Goal: Information Seeking & Learning: Get advice/opinions

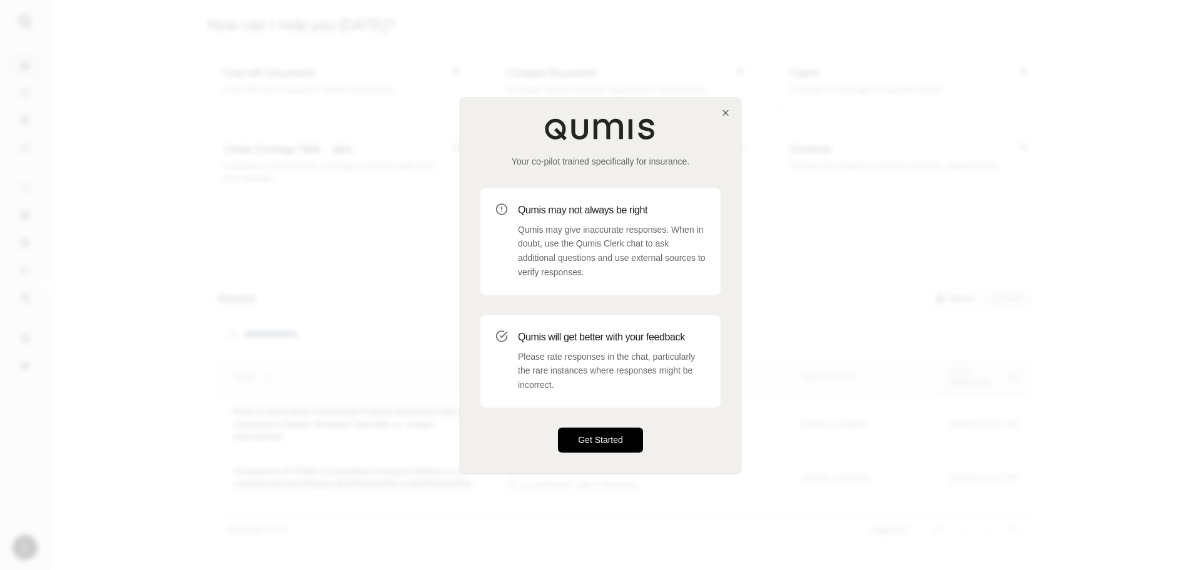
click at [569, 435] on button "Get Started" at bounding box center [600, 439] width 85 height 25
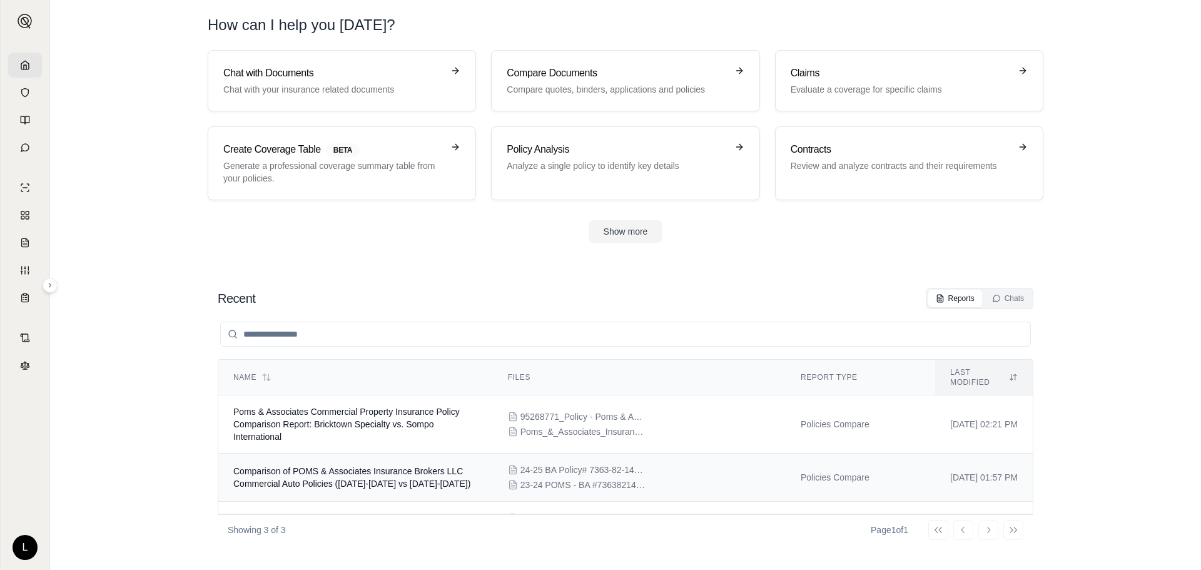
click at [471, 460] on td "Comparison of POMS & Associates Insurance Brokers LLC Commercial Auto Policies …" at bounding box center [355, 478] width 275 height 48
click at [395, 423] on td "Poms & Associates Commercial Property Insurance Policy Comparison Report: Brick…" at bounding box center [355, 424] width 275 height 58
click at [449, 454] on td "Comparison of POMS & Associates Insurance Brokers LLC Commercial Auto Policies …" at bounding box center [355, 478] width 275 height 48
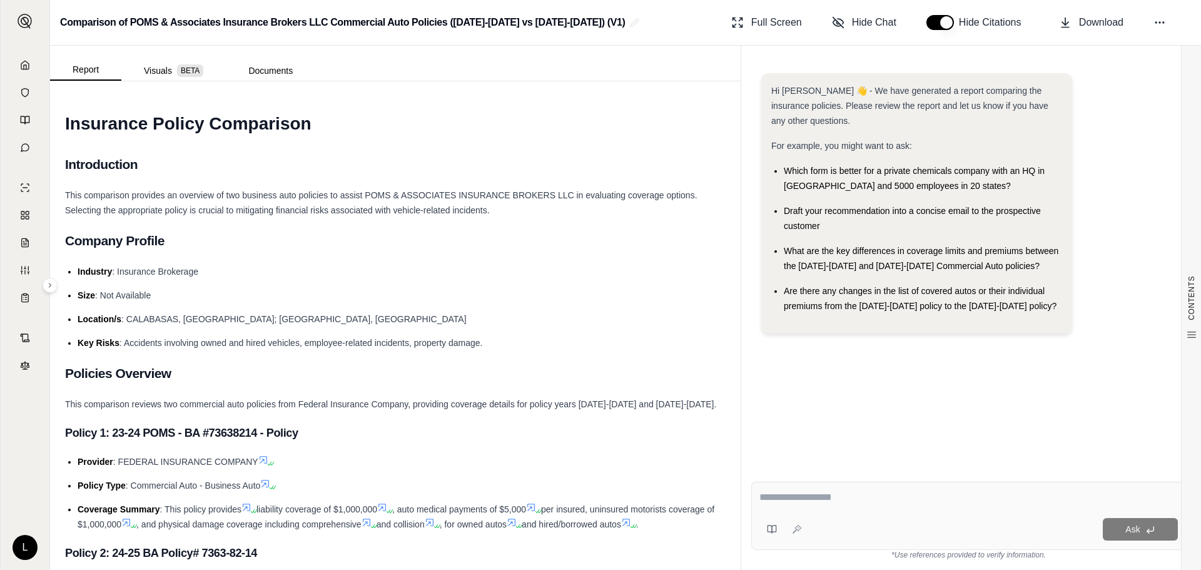
click at [233, 248] on h2 "Company Profile" at bounding box center [395, 241] width 661 height 26
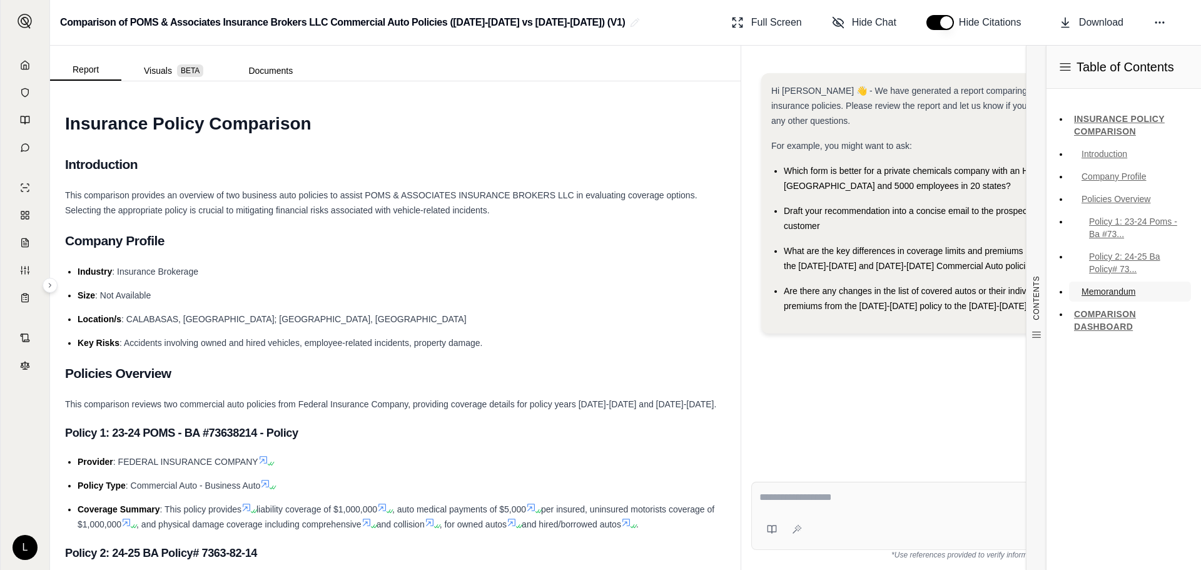
click at [1122, 295] on link "Memorandum" at bounding box center [1130, 291] width 122 height 20
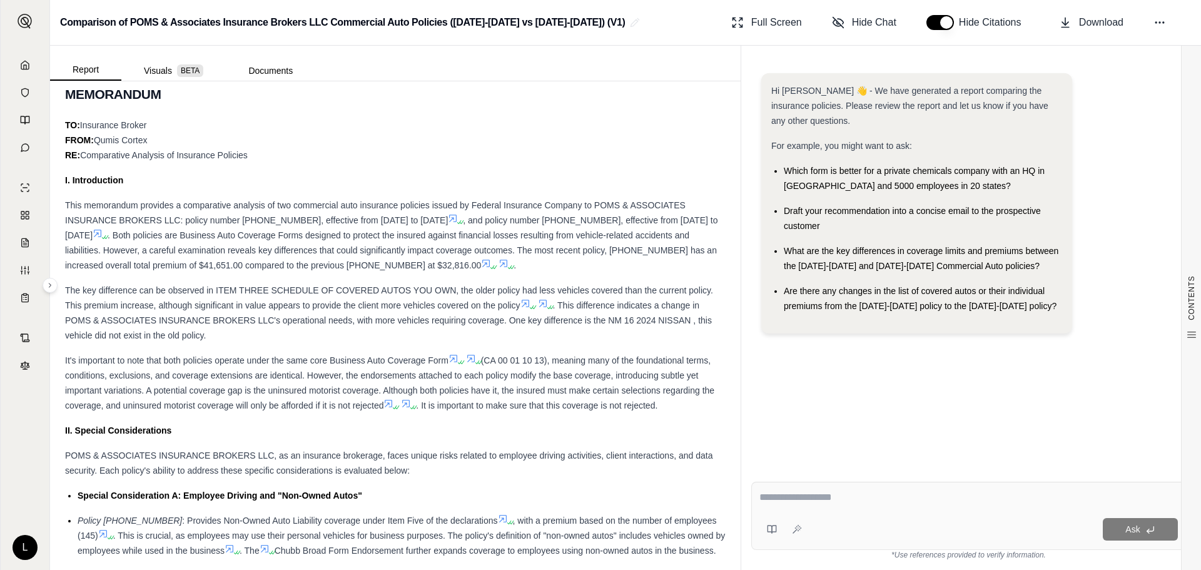
scroll to position [956, 0]
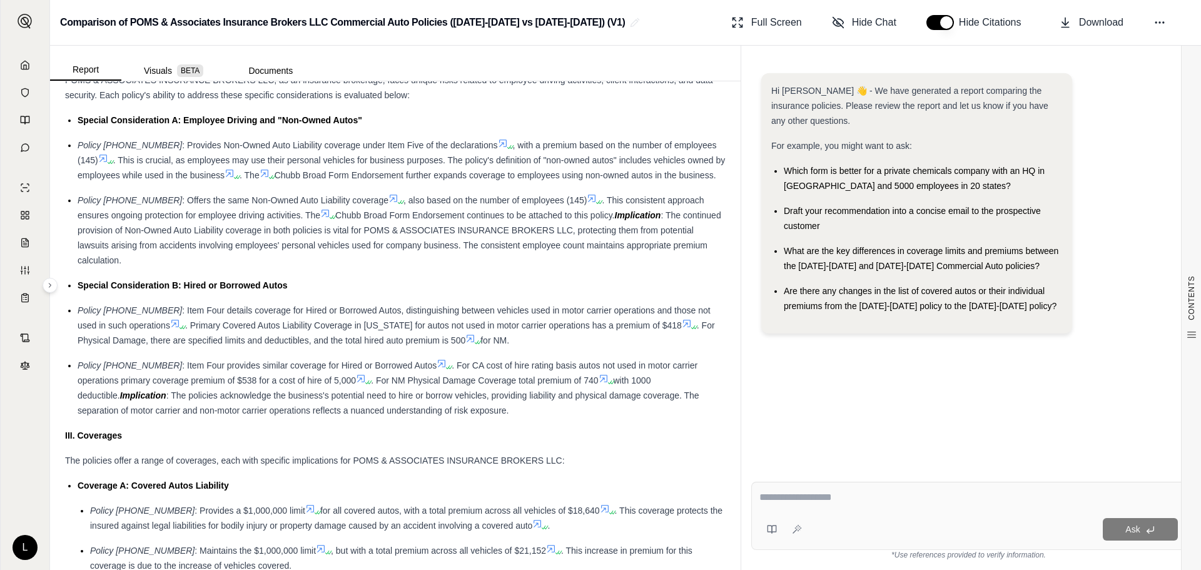
click at [873, 207] on div "Draft your recommendation into a concise email to the prospective customer" at bounding box center [923, 218] width 278 height 30
click at [1154, 21] on icon at bounding box center [1159, 22] width 13 height 13
click at [641, 220] on span ". This consistent approach ensures ongoing protection for employee driving acti…" at bounding box center [391, 207] width 627 height 25
click at [875, 491] on textarea at bounding box center [968, 497] width 418 height 15
type textarea "**********"
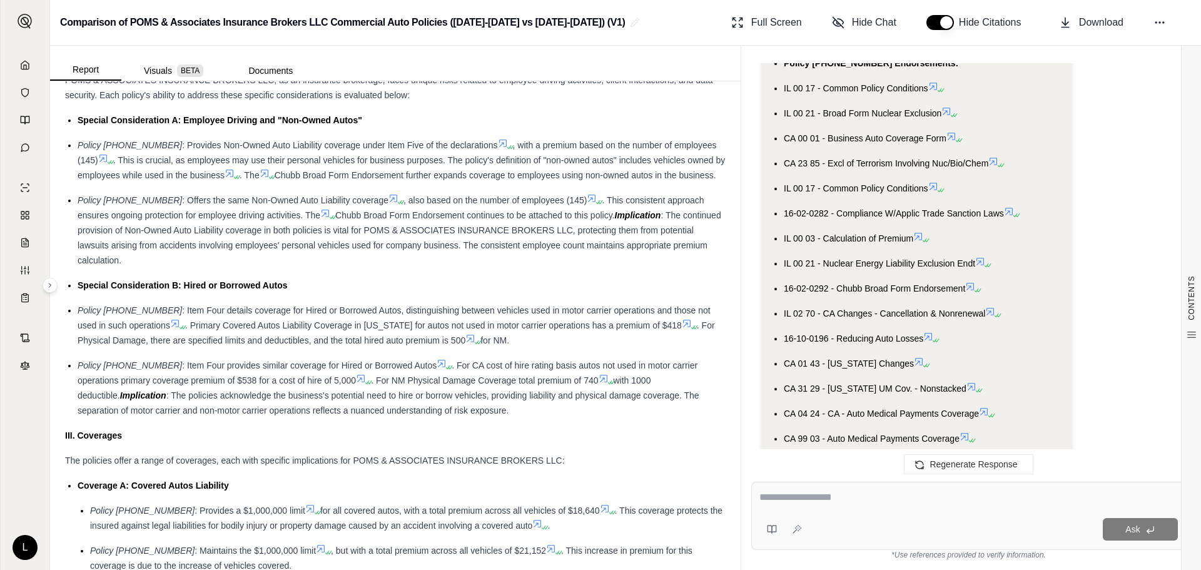
scroll to position [1645, 0]
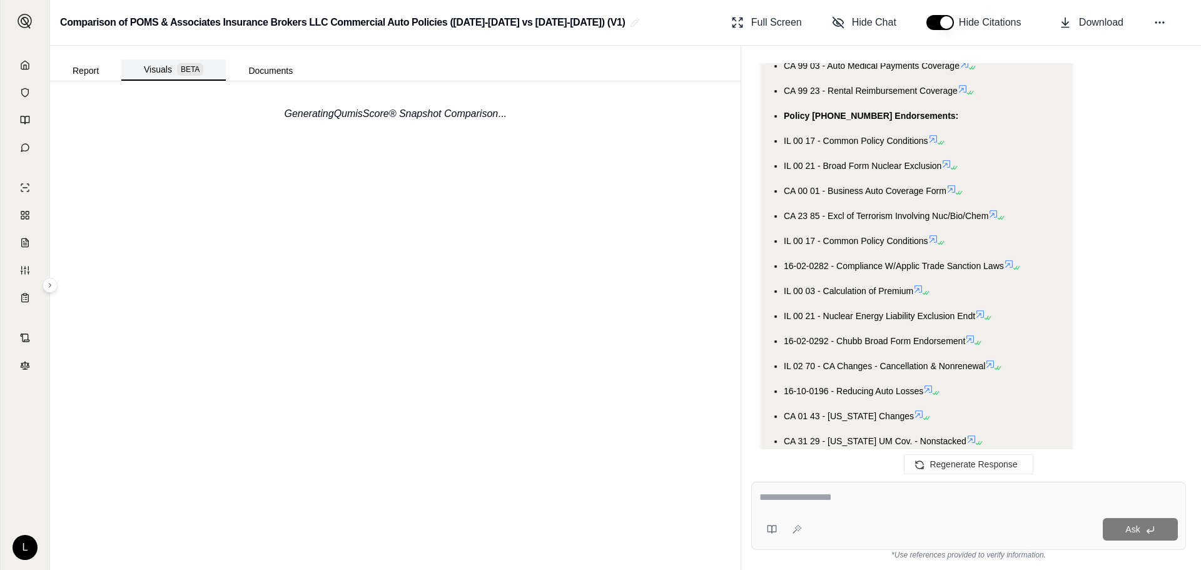
click at [185, 68] on span "BETA" at bounding box center [190, 69] width 26 height 13
click at [263, 66] on button "Documents" at bounding box center [270, 71] width 89 height 20
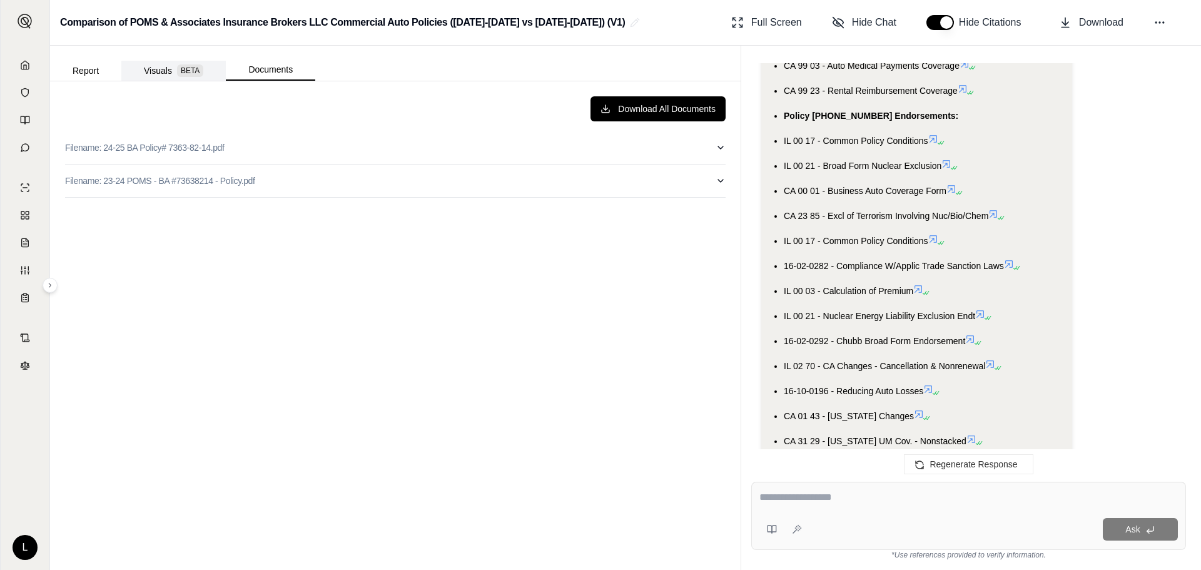
click at [178, 67] on span "BETA" at bounding box center [190, 70] width 26 height 13
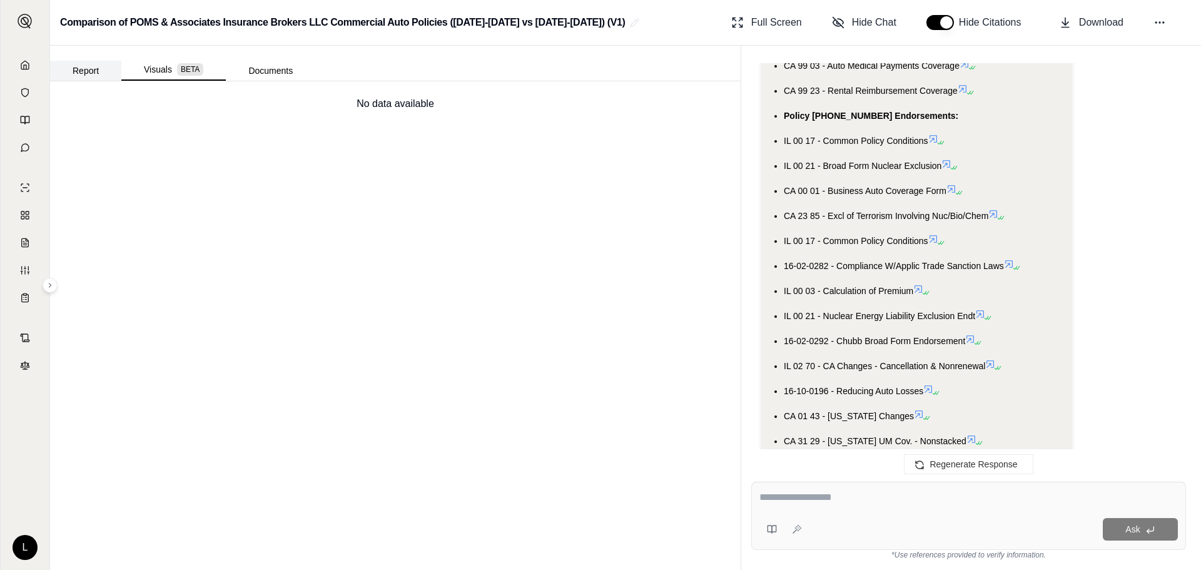
click at [69, 70] on button "Report" at bounding box center [85, 71] width 71 height 20
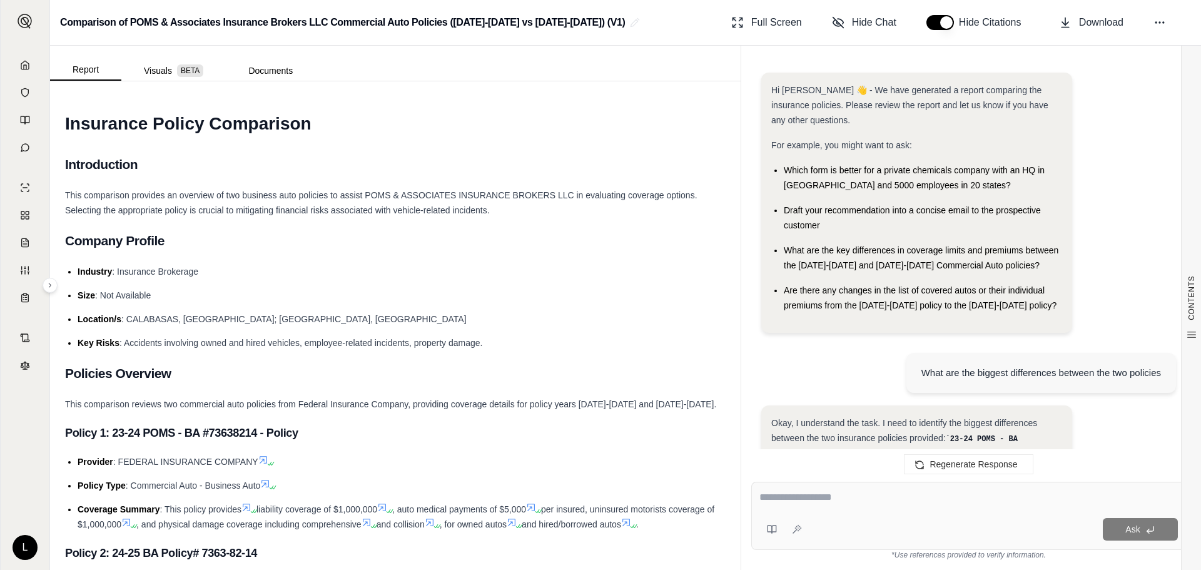
scroll to position [0, 0]
click at [793, 531] on icon at bounding box center [797, 529] width 10 height 10
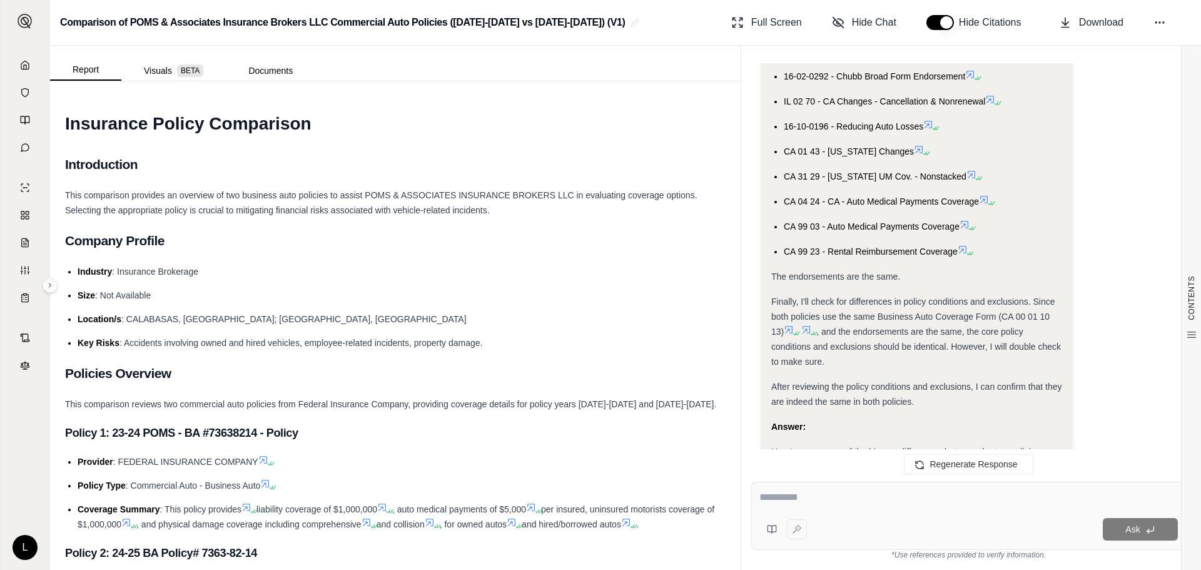
scroll to position [2064, 0]
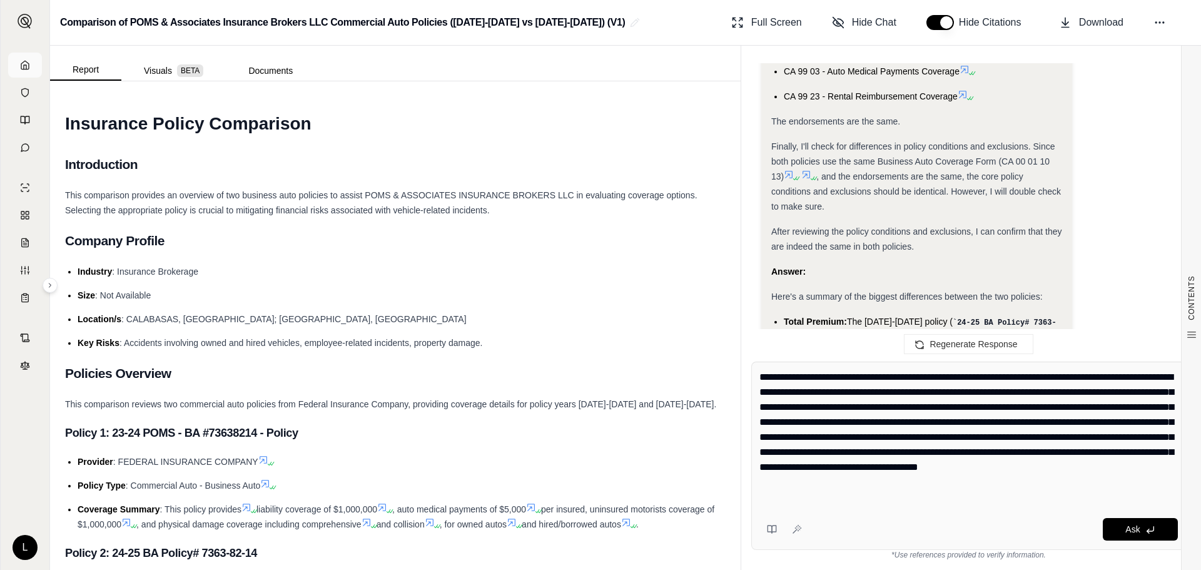
click at [27, 60] on icon at bounding box center [25, 65] width 10 height 10
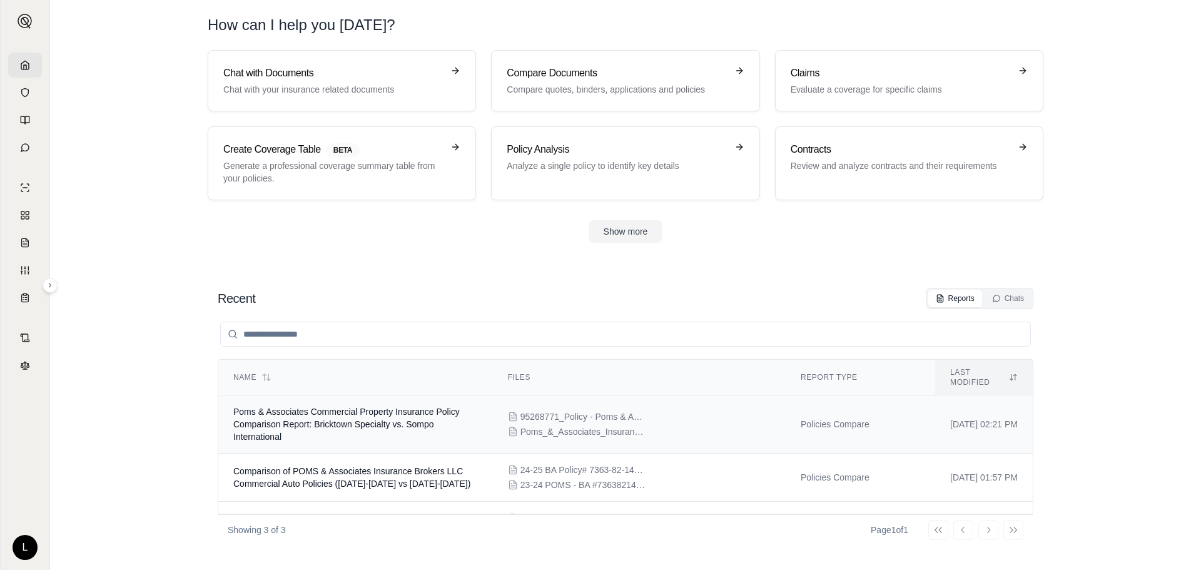
click at [327, 407] on span "Poms & Associates Commercial Property Insurance Policy Comparison Report: Brick…" at bounding box center [346, 424] width 226 height 35
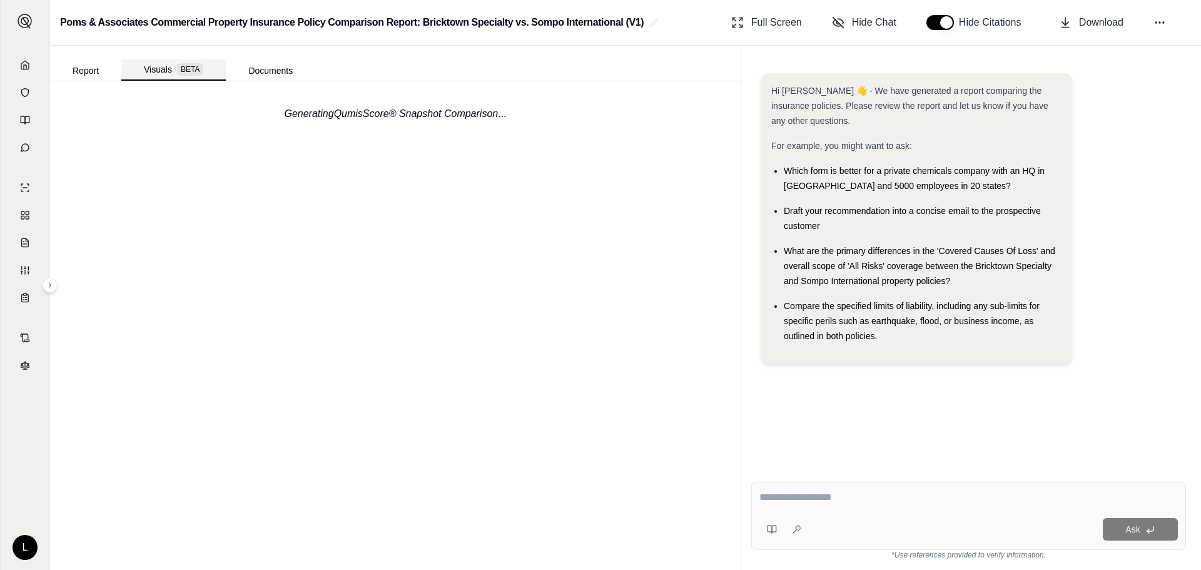
click at [176, 70] on button "Visuals BETA" at bounding box center [173, 69] width 104 height 21
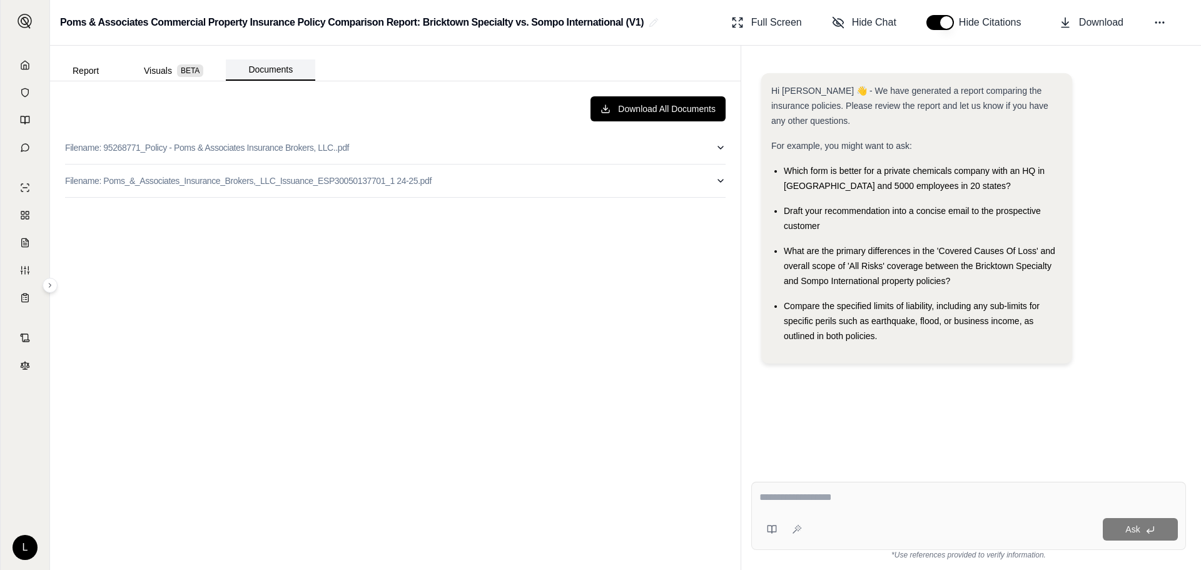
click at [275, 71] on button "Documents" at bounding box center [270, 69] width 89 height 21
click at [82, 66] on button "Report" at bounding box center [85, 71] width 71 height 20
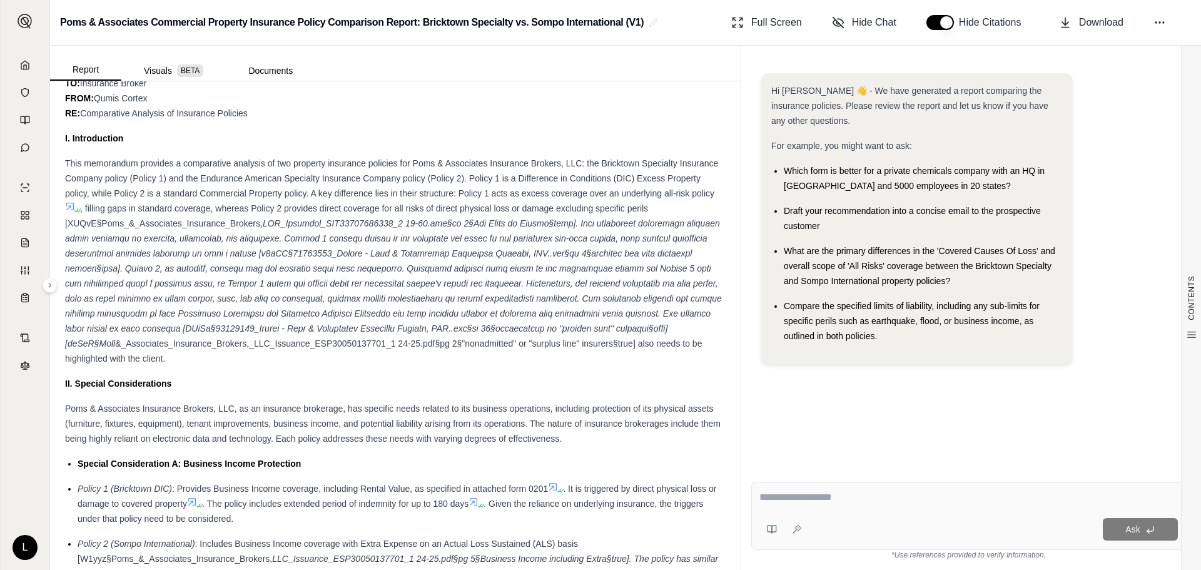
scroll to position [751, 0]
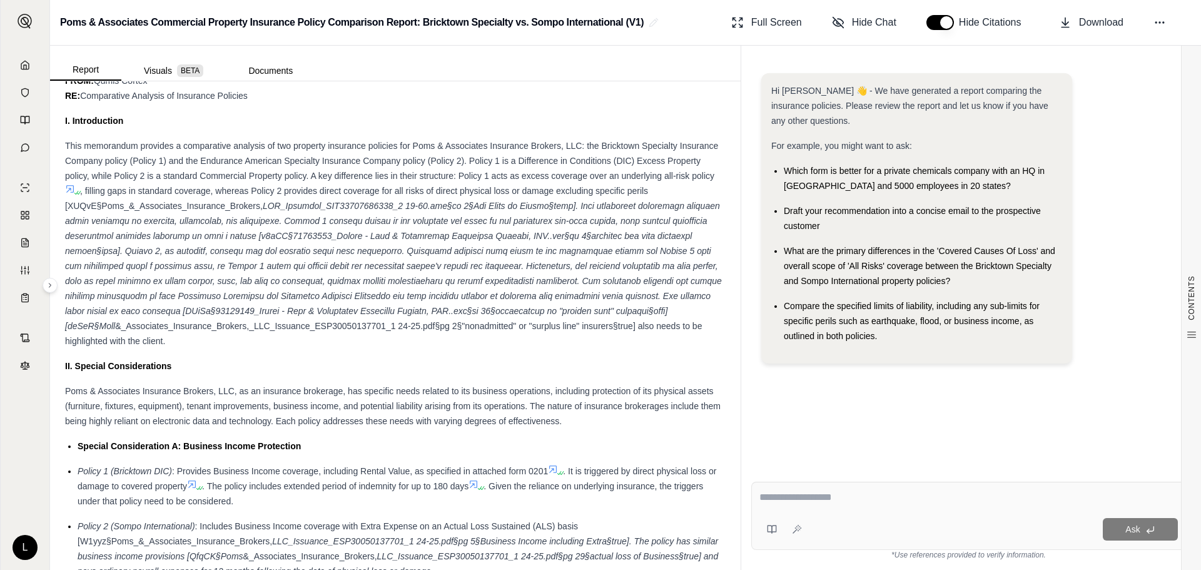
click at [860, 507] on div at bounding box center [968, 499] width 418 height 19
click at [859, 500] on textarea at bounding box center [968, 497] width 418 height 15
type textarea "**********"
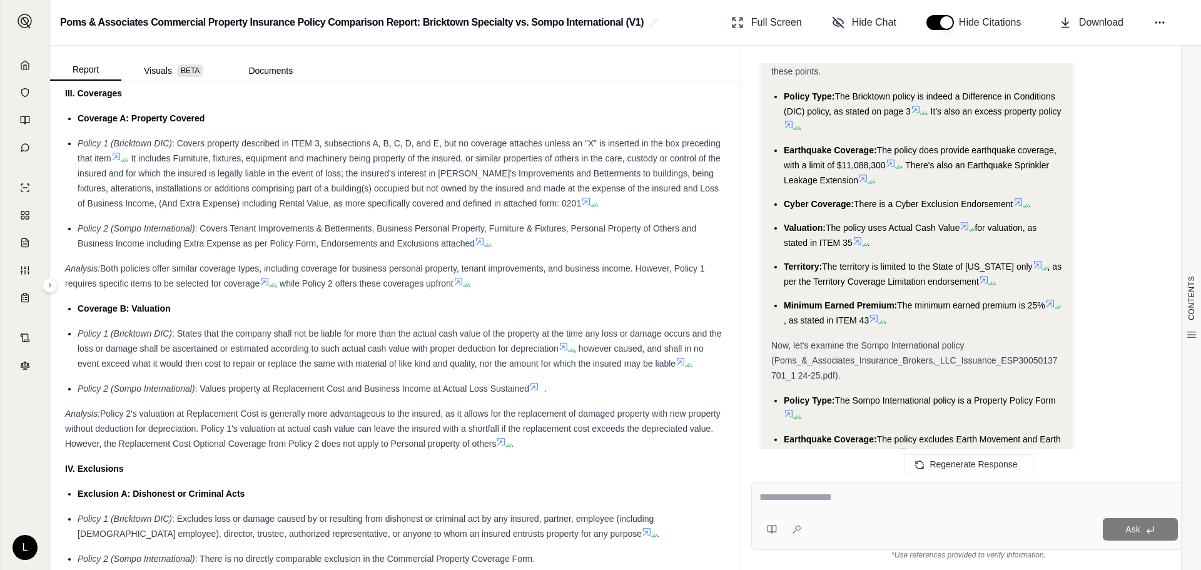
scroll to position [2002, 0]
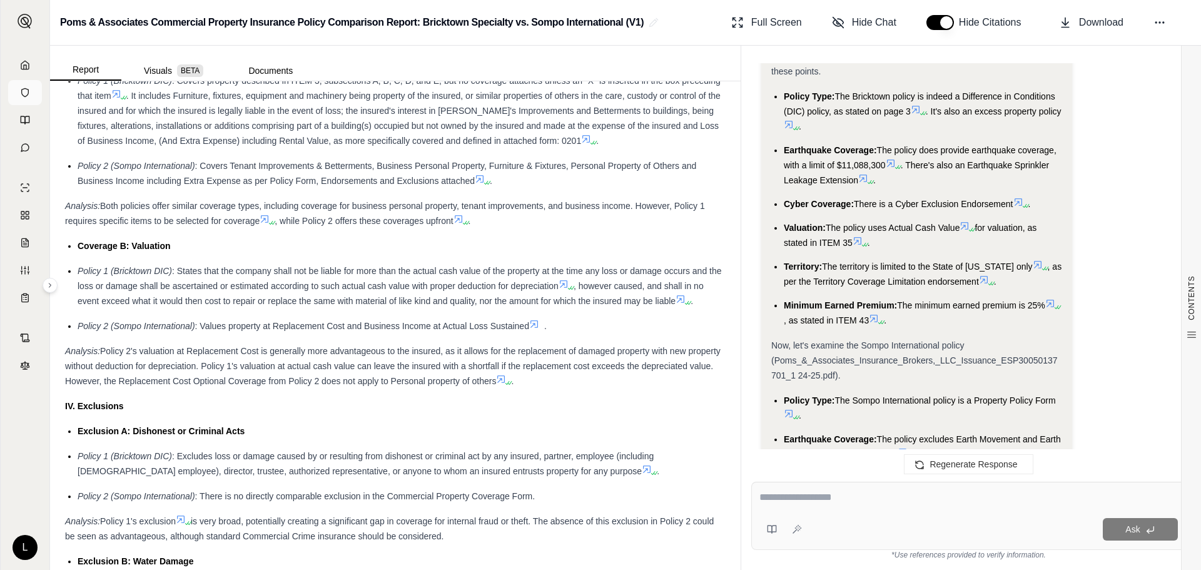
click at [21, 92] on icon at bounding box center [25, 93] width 10 height 10
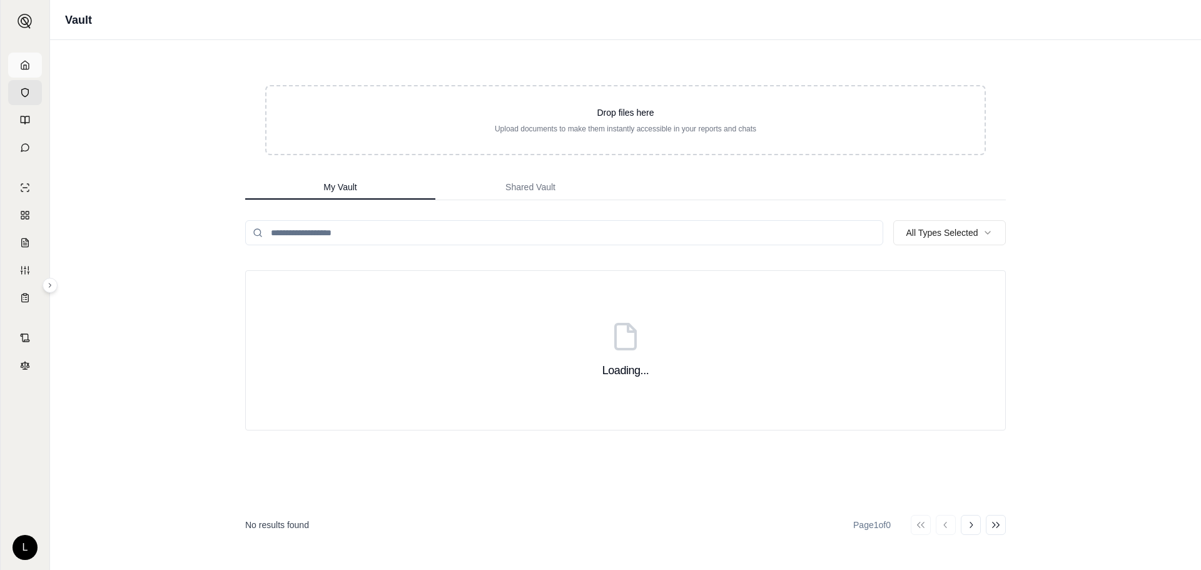
click at [24, 62] on icon at bounding box center [25, 65] width 8 height 8
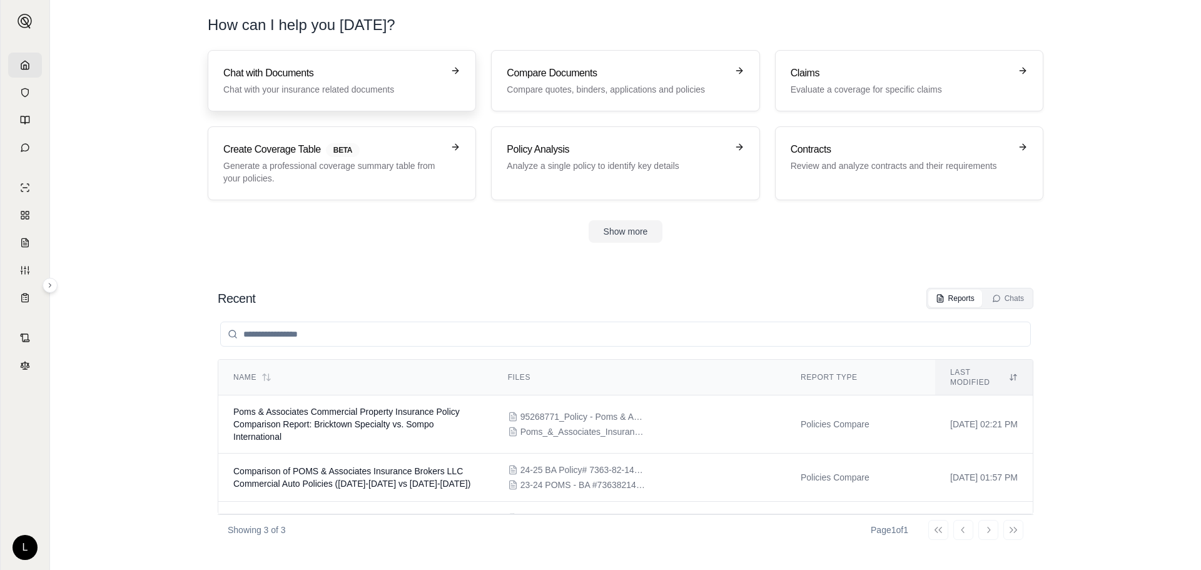
click at [316, 66] on h3 "Chat with Documents" at bounding box center [333, 73] width 220 height 15
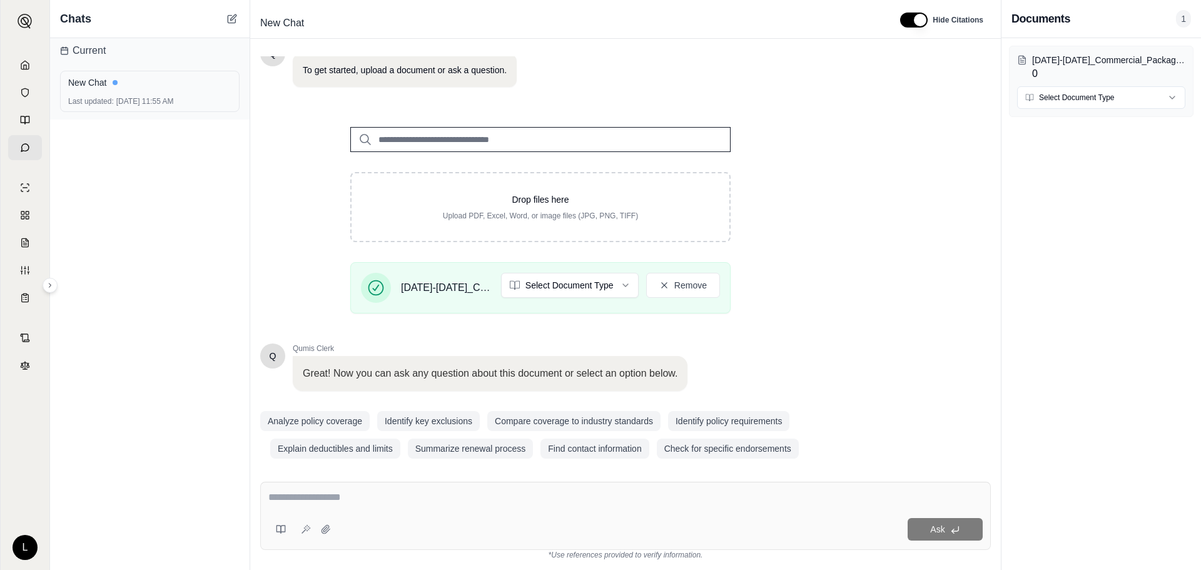
scroll to position [106, 0]
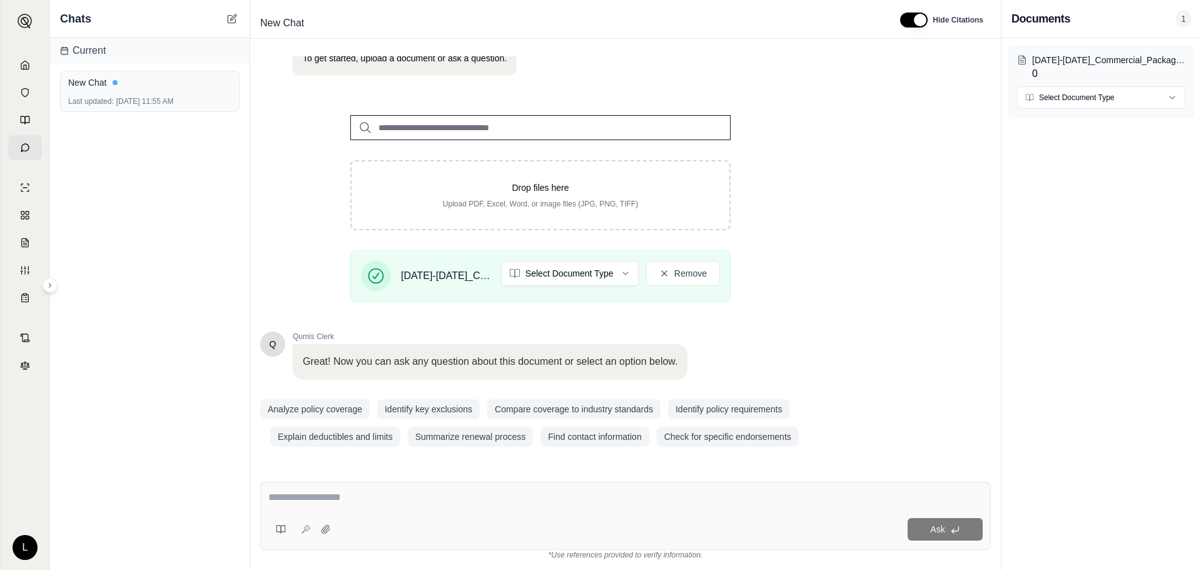
click at [420, 480] on div "Ask *Use references provided to verify information." at bounding box center [625, 521] width 751 height 98
click at [420, 490] on textarea at bounding box center [625, 497] width 714 height 15
type textarea "**********"
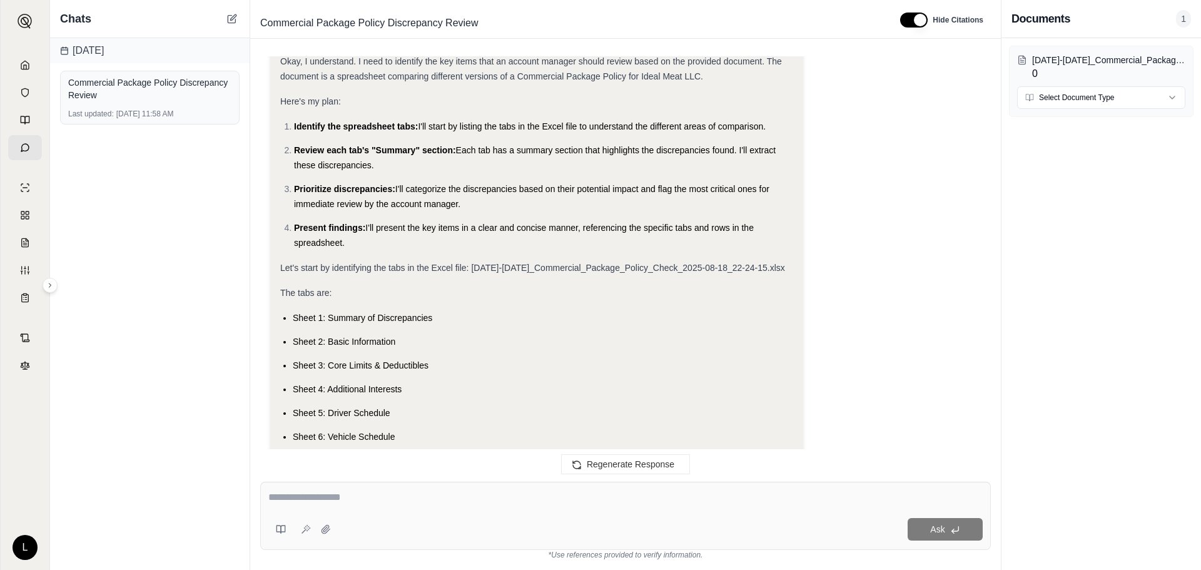
scroll to position [0, 0]
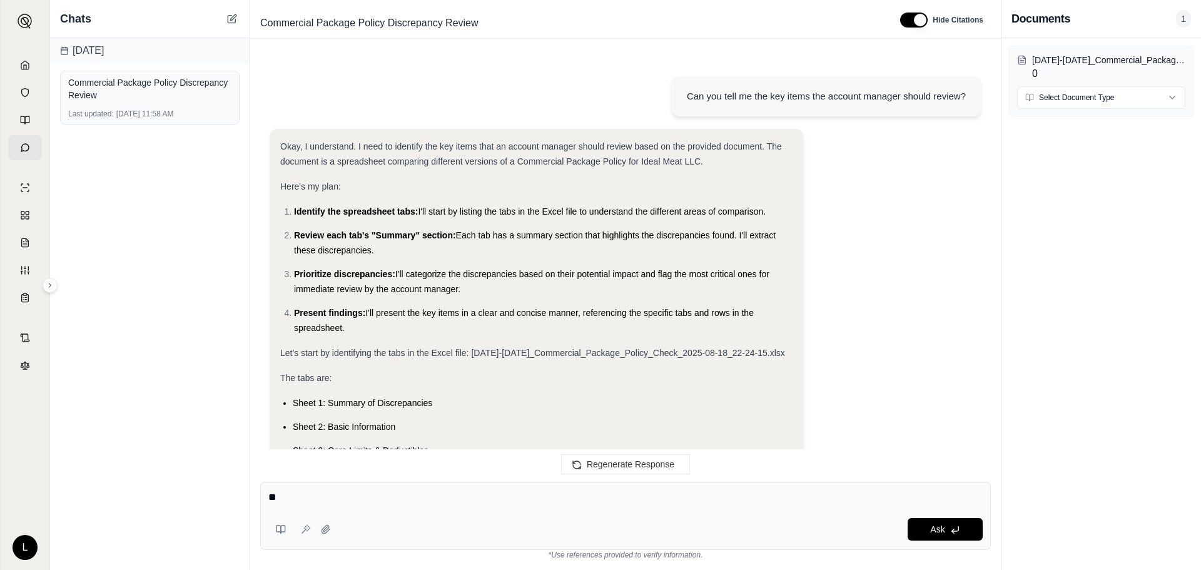
type textarea "*"
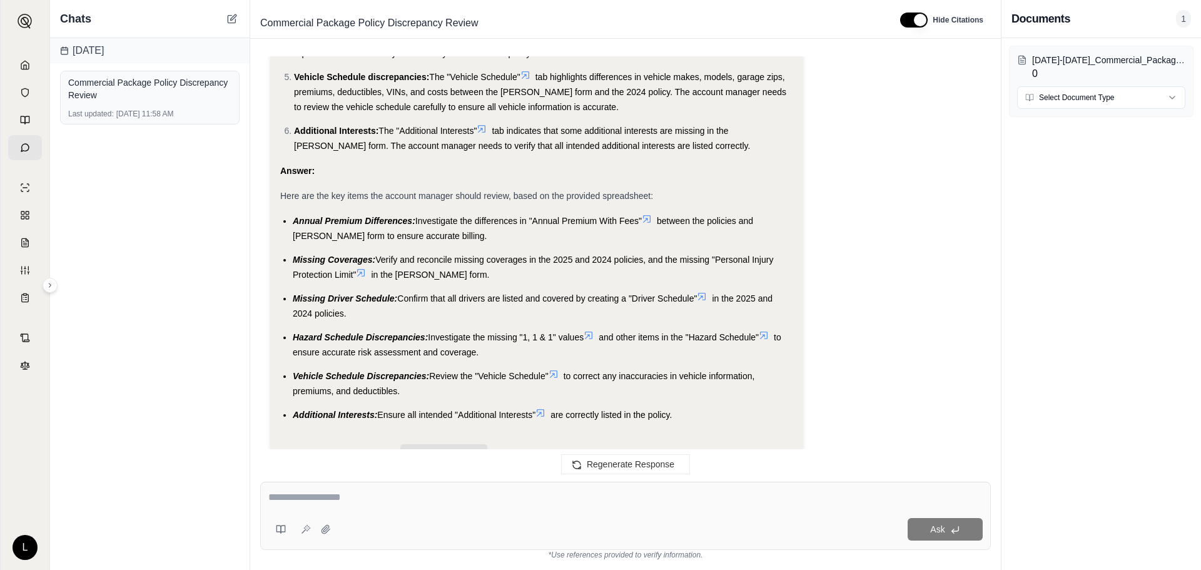
scroll to position [1888, 0]
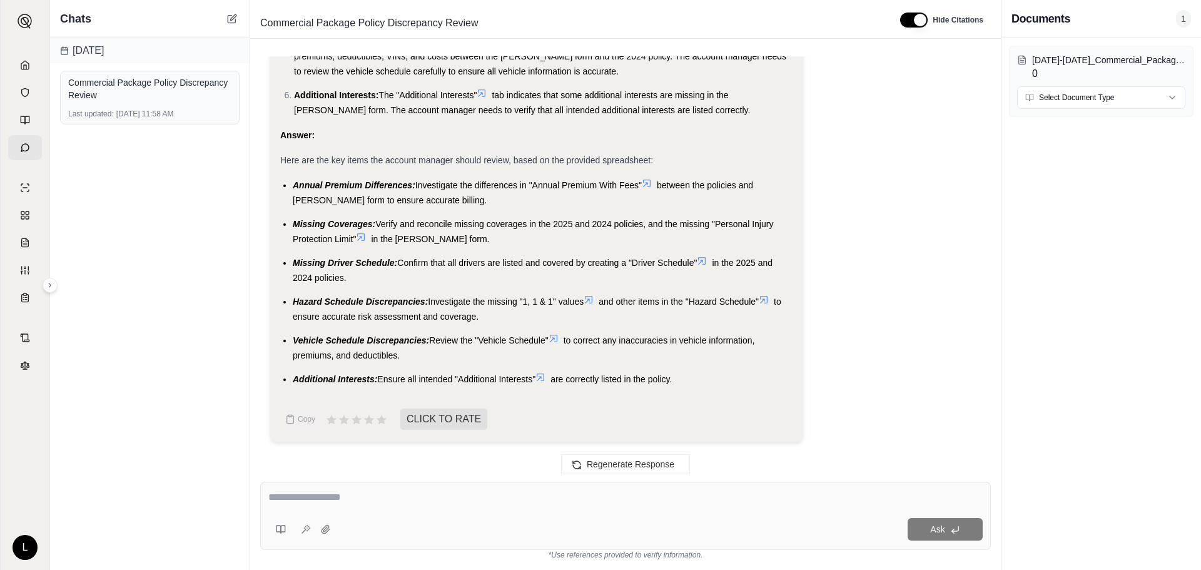
drag, startPoint x: 697, startPoint y: 378, endPoint x: 269, endPoint y: 133, distance: 493.7
click at [269, 133] on div "Can you tell me the key items the account manager should review? Okay, I unders…" at bounding box center [625, 258] width 731 height 405
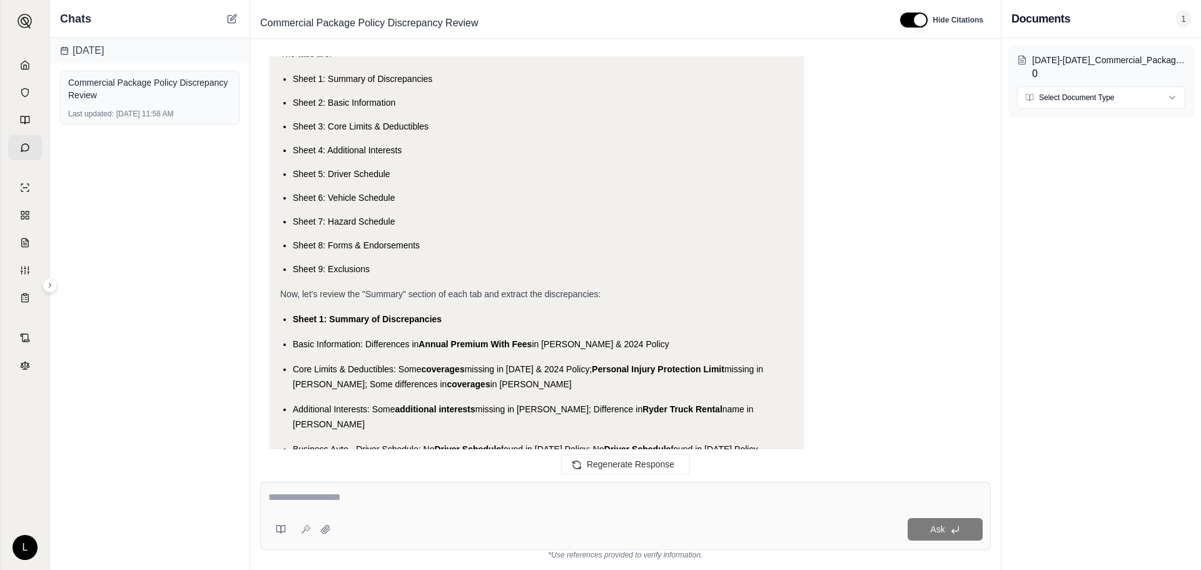
scroll to position [0, 0]
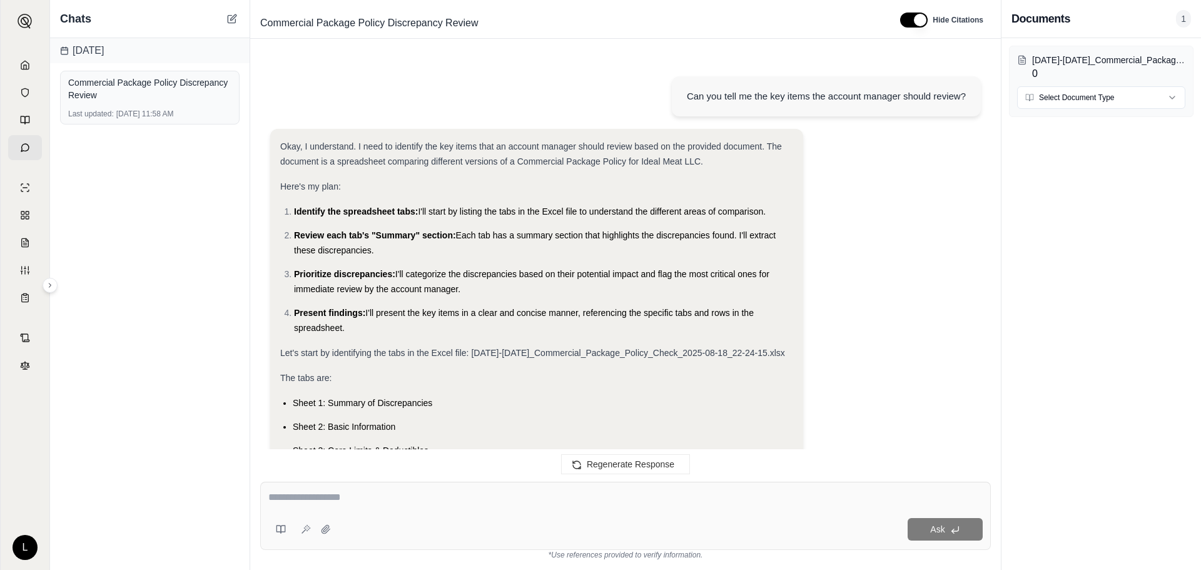
click at [294, 238] on li "Review each tab's "Summary" section: Each tab has a summary section that highli…" at bounding box center [543, 243] width 499 height 30
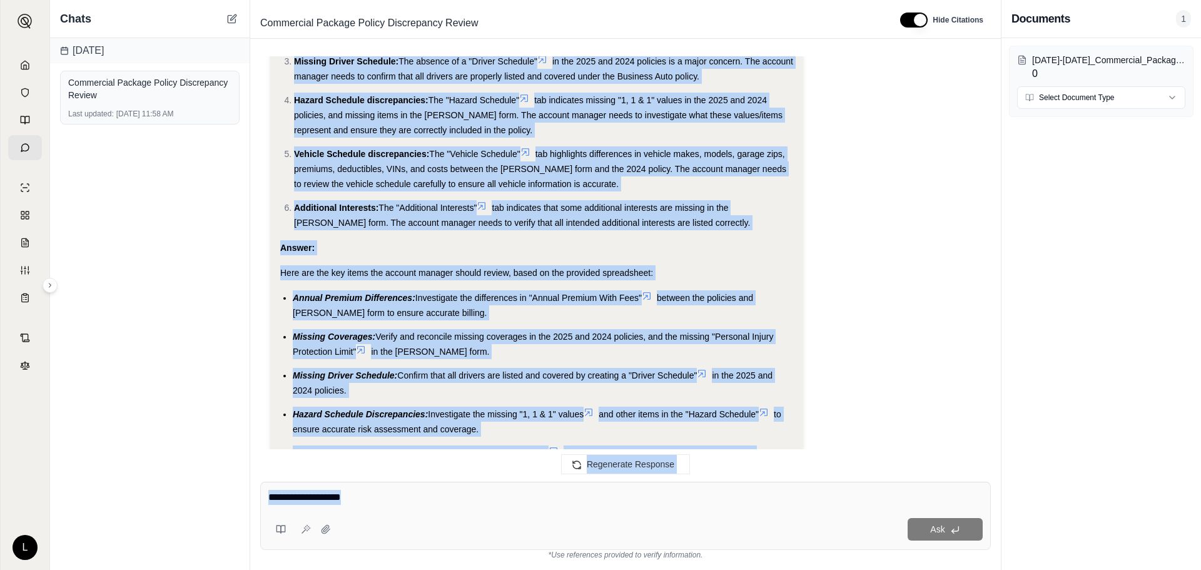
scroll to position [1888, 0]
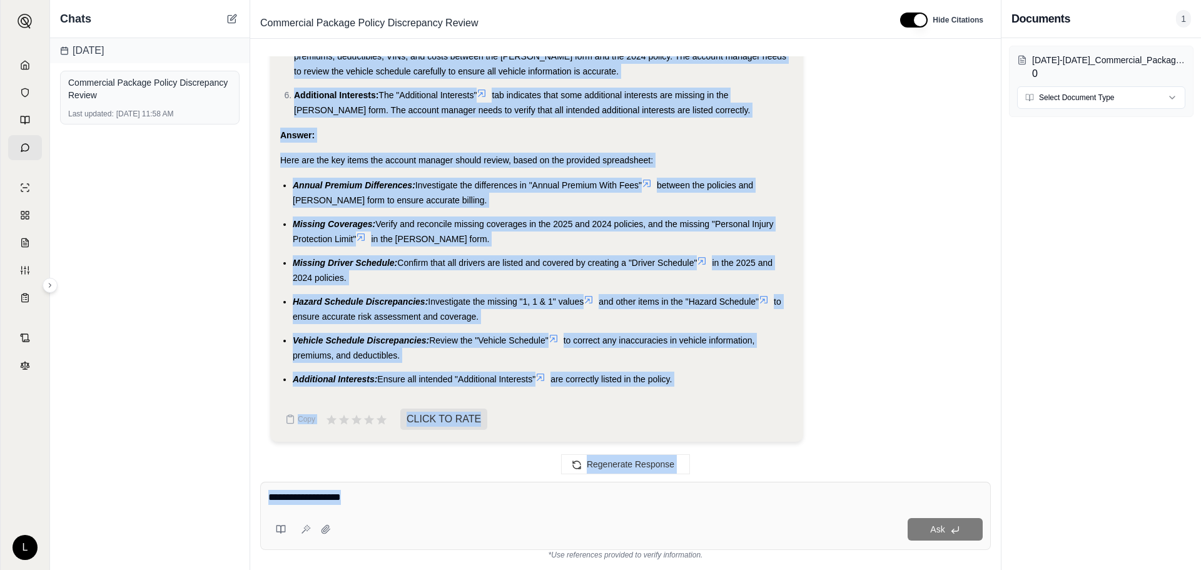
drag, startPoint x: 281, startPoint y: 147, endPoint x: 702, endPoint y: 377, distance: 480.4
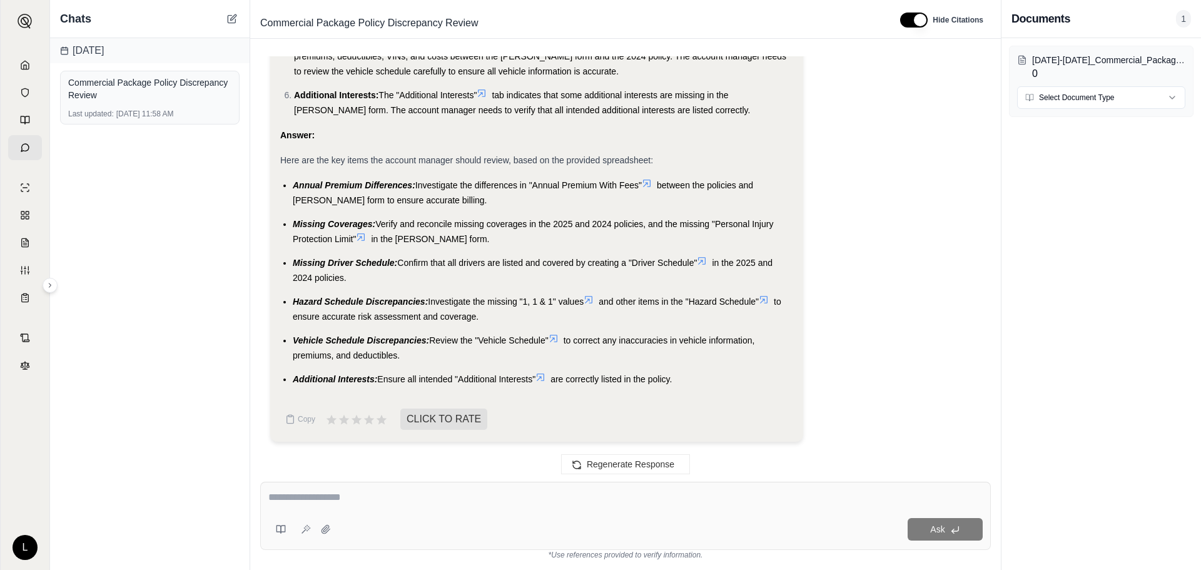
drag, startPoint x: 700, startPoint y: 377, endPoint x: 327, endPoint y: 186, distance: 418.5
click at [327, 186] on ul "Annual Premium Differences: Investigate the differences in "Annual Premium With…" at bounding box center [536, 282] width 513 height 209
click at [714, 380] on li "Additional Interests: Ensure all intended "Additional Interests" are correctly …" at bounding box center [543, 379] width 500 height 15
drag, startPoint x: 921, startPoint y: 152, endPoint x: 791, endPoint y: 143, distance: 130.4
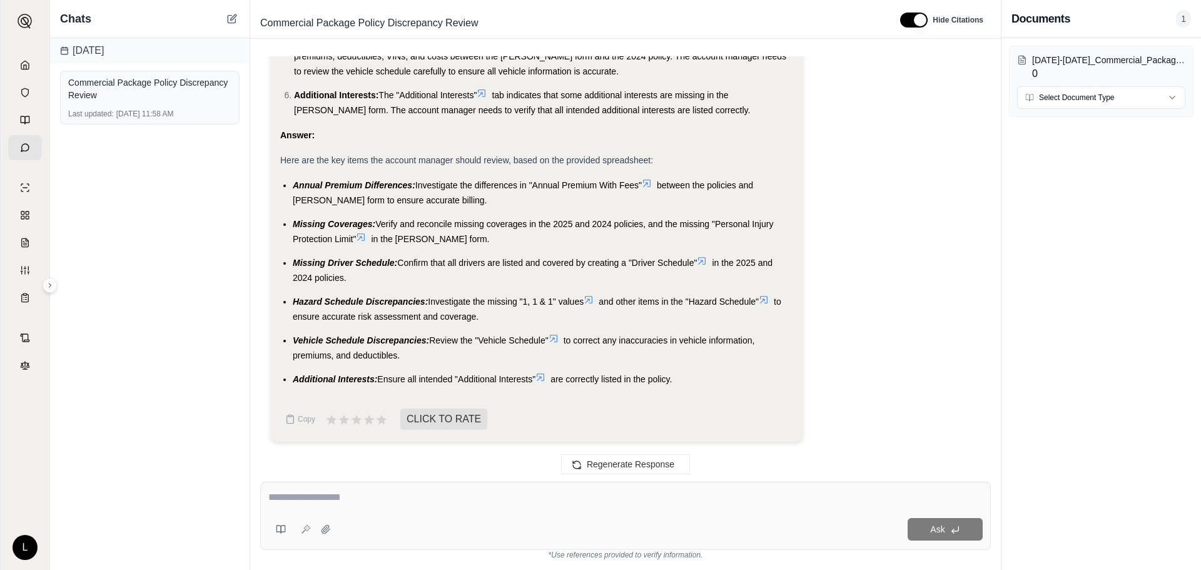
click at [465, 211] on ul "Annual Premium Differences: Investigate the differences in "Annual Premium With…" at bounding box center [536, 282] width 513 height 209
click at [1102, 101] on html "L Chats [DATE] Commercial Package Policy Discrepancy Review Last updated: [DATE…" at bounding box center [600, 285] width 1201 height 570
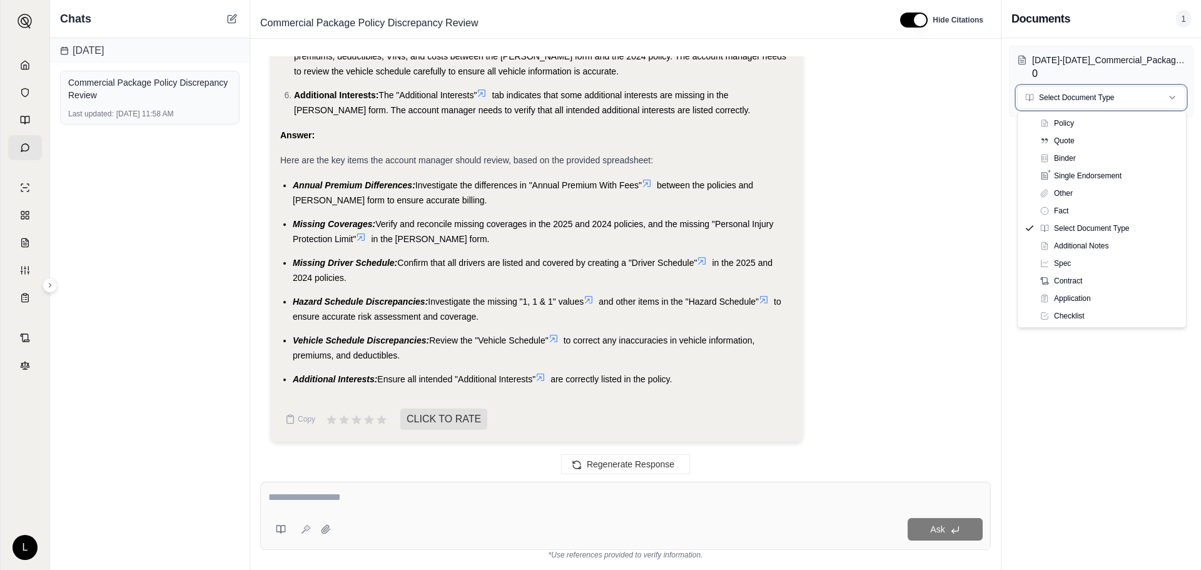
click at [916, 233] on html "L Chats [DATE] Commercial Package Policy Discrepancy Review Last updated: [DATE…" at bounding box center [600, 285] width 1201 height 570
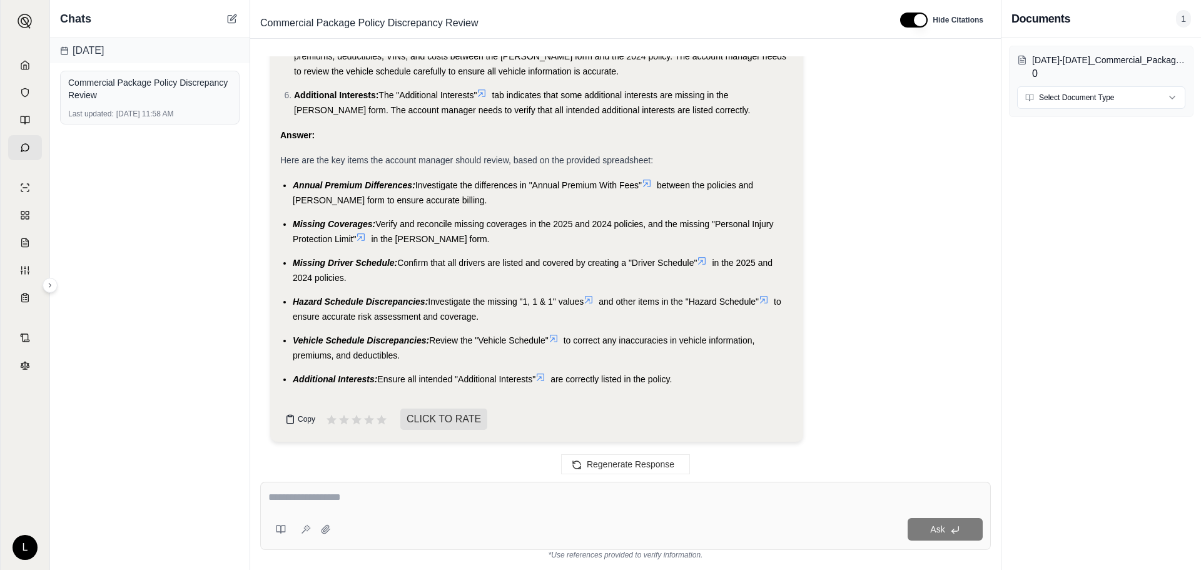
click at [310, 422] on span "Copy" at bounding box center [307, 419] width 18 height 10
